Goal: Transaction & Acquisition: Subscribe to service/newsletter

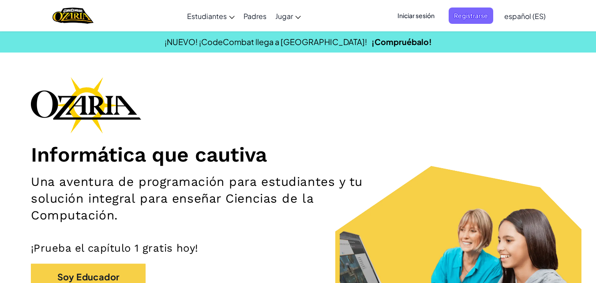
click at [316, 7] on div "Cambiar modo de navegación Estudiantes Crear Cuenta Gratis. Soluciones para esc…" at bounding box center [298, 15] width 600 height 31
click at [419, 15] on span "Iniciar sesión" at bounding box center [416, 15] width 48 height 16
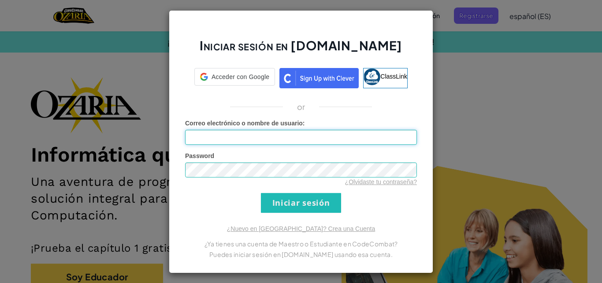
type input "[EMAIL_ADDRESS][DOMAIN_NAME]"
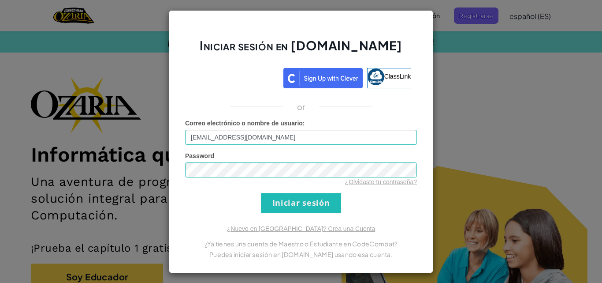
click at [468, 13] on div "Iniciar sesión en [DOMAIN_NAME] ClassLink or Error desconocido. Correo electrón…" at bounding box center [301, 141] width 602 height 283
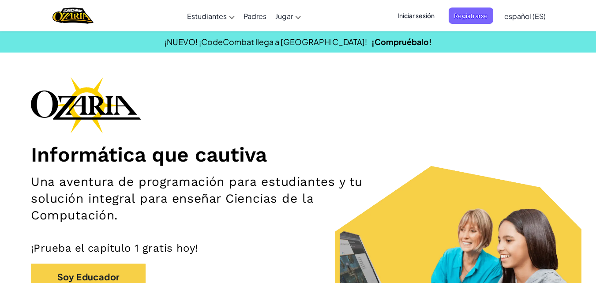
click at [468, 13] on span "Registrarse" at bounding box center [470, 15] width 45 height 16
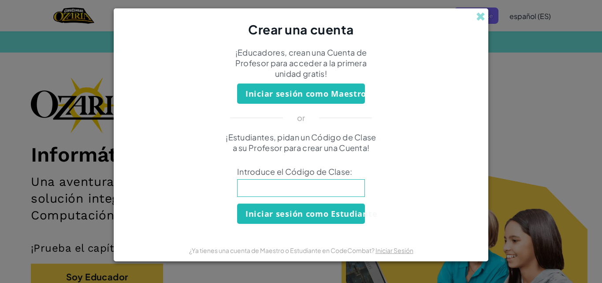
click at [566, 76] on div "Crear una cuenta ¡Educadores, crean una Cuenta de Profesor para acceder a la pr…" at bounding box center [301, 141] width 602 height 283
click at [476, 14] on div "Crear una cuenta" at bounding box center [301, 23] width 375 height 30
click at [477, 15] on span at bounding box center [480, 16] width 9 height 9
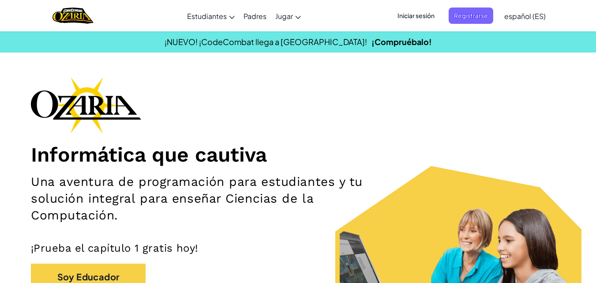
click at [433, 15] on span "Iniciar sesión" at bounding box center [416, 15] width 48 height 16
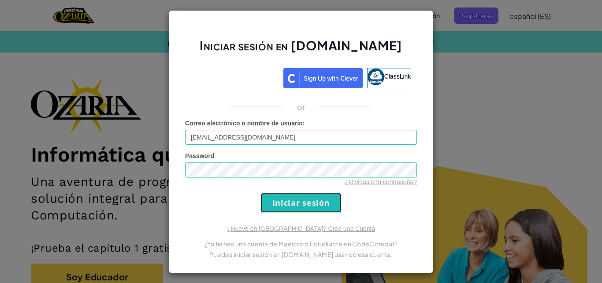
click at [278, 201] on input "Iniciar sesión" at bounding box center [301, 203] width 80 height 20
